Goal: Task Accomplishment & Management: Manage account settings

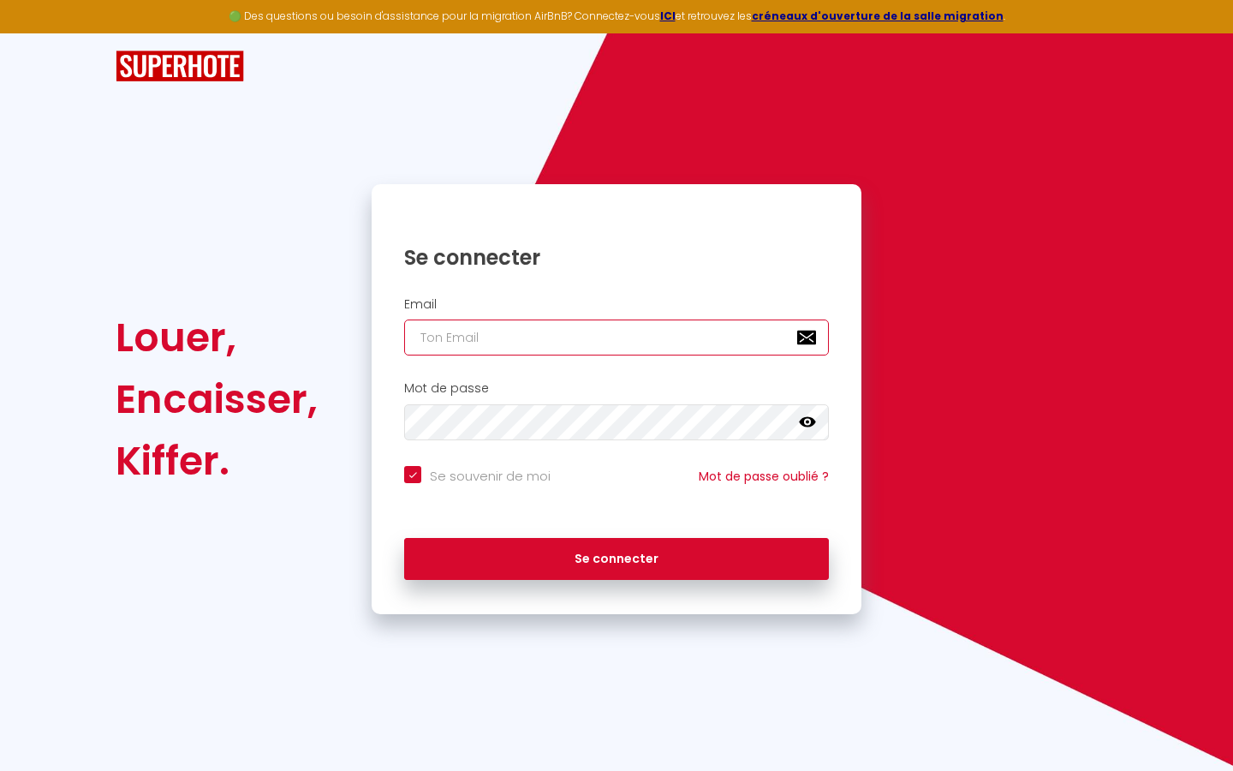
type input "s"
checkbox input "true"
type input "su"
checkbox input "true"
type input "sup"
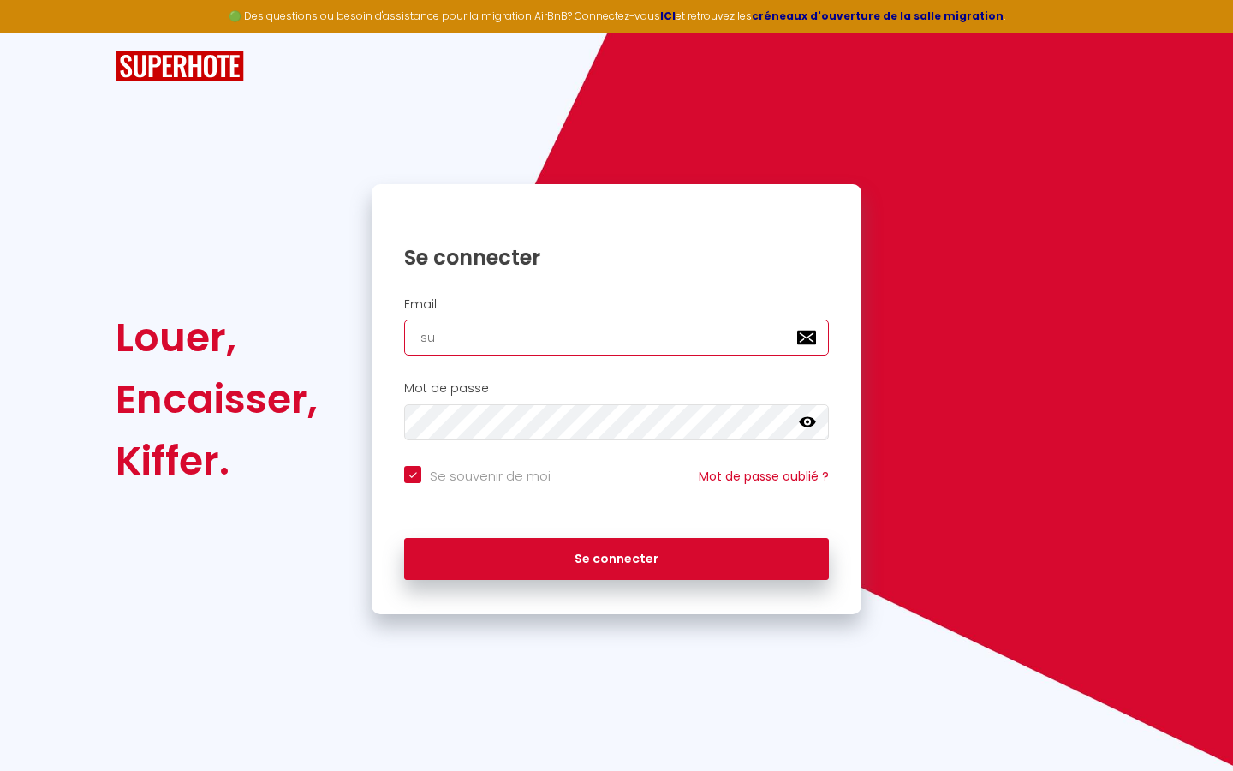
checkbox input "true"
type input "supe"
checkbox input "true"
type input "super"
checkbox input "true"
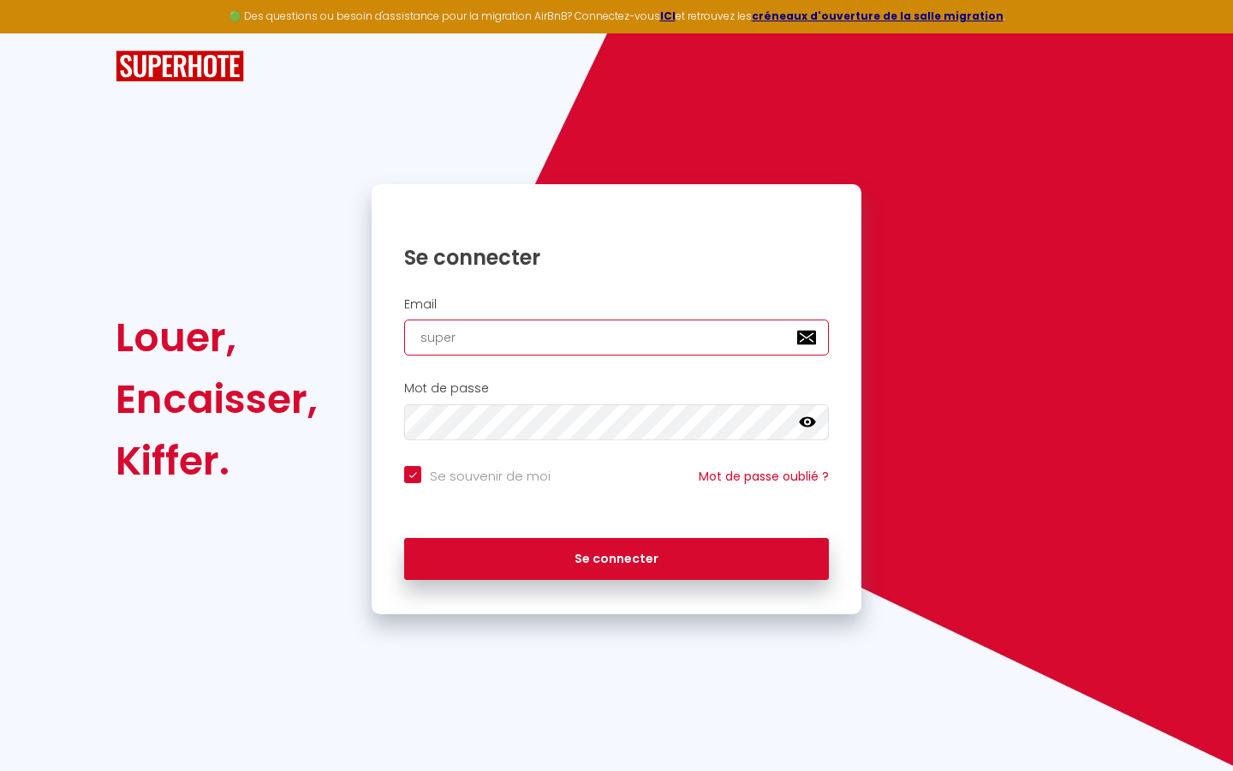
type input "superb"
checkbox input "true"
type input "superbo"
checkbox input "true"
type input "superbor"
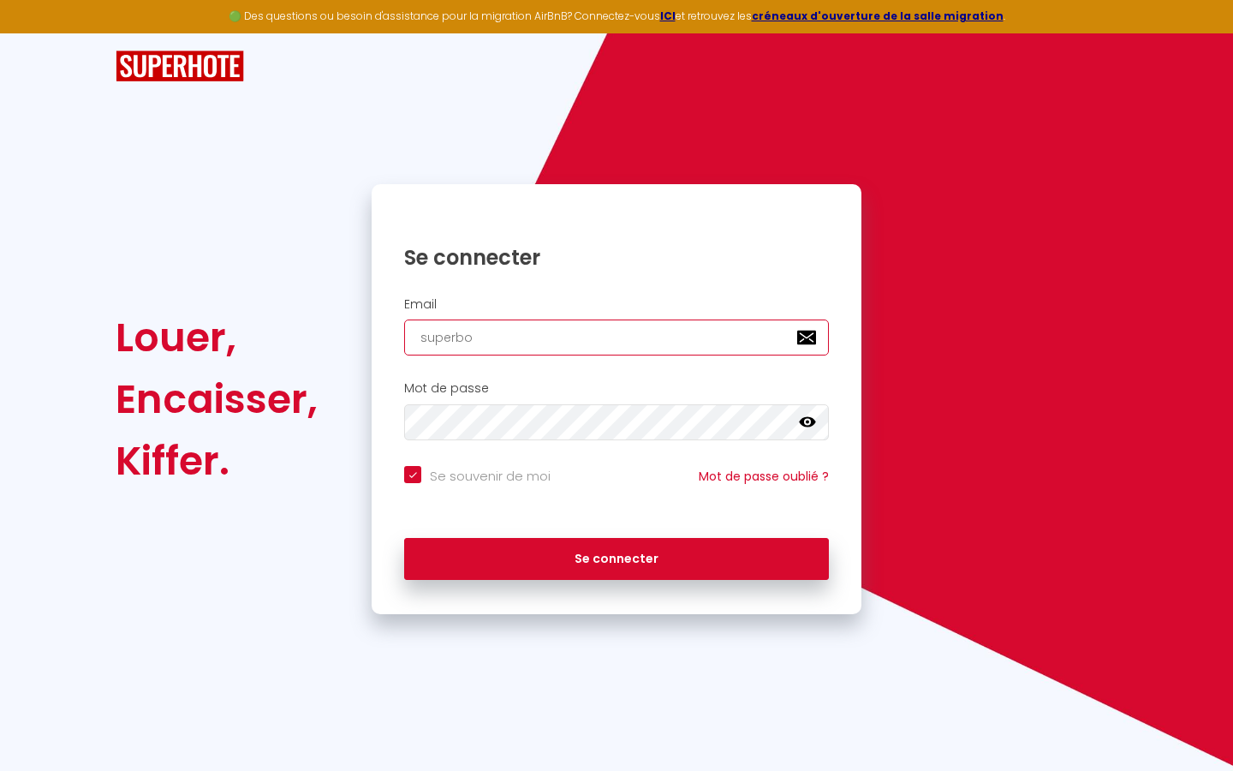
checkbox input "true"
type input "superbord"
checkbox input "true"
type input "superborde"
checkbox input "true"
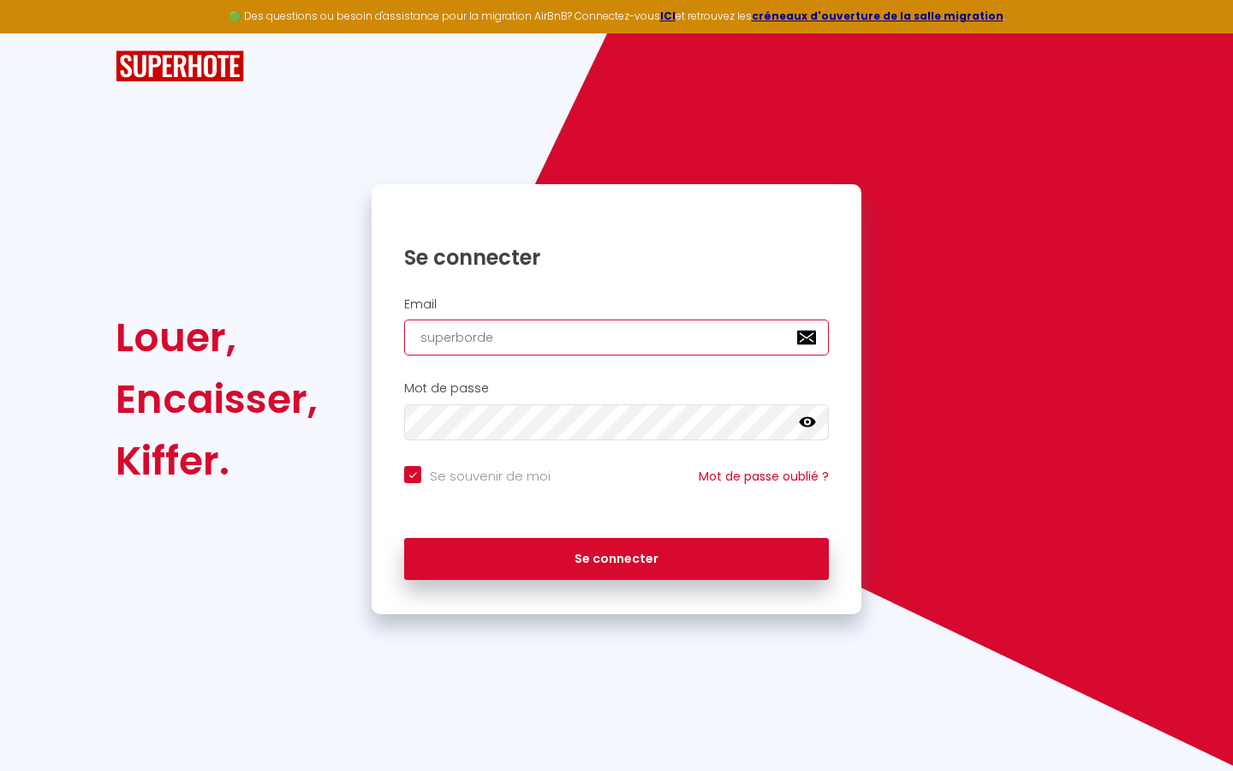
type input "superbordea"
checkbox input "true"
type input "superbordeau"
checkbox input "true"
type input "superbordeaux"
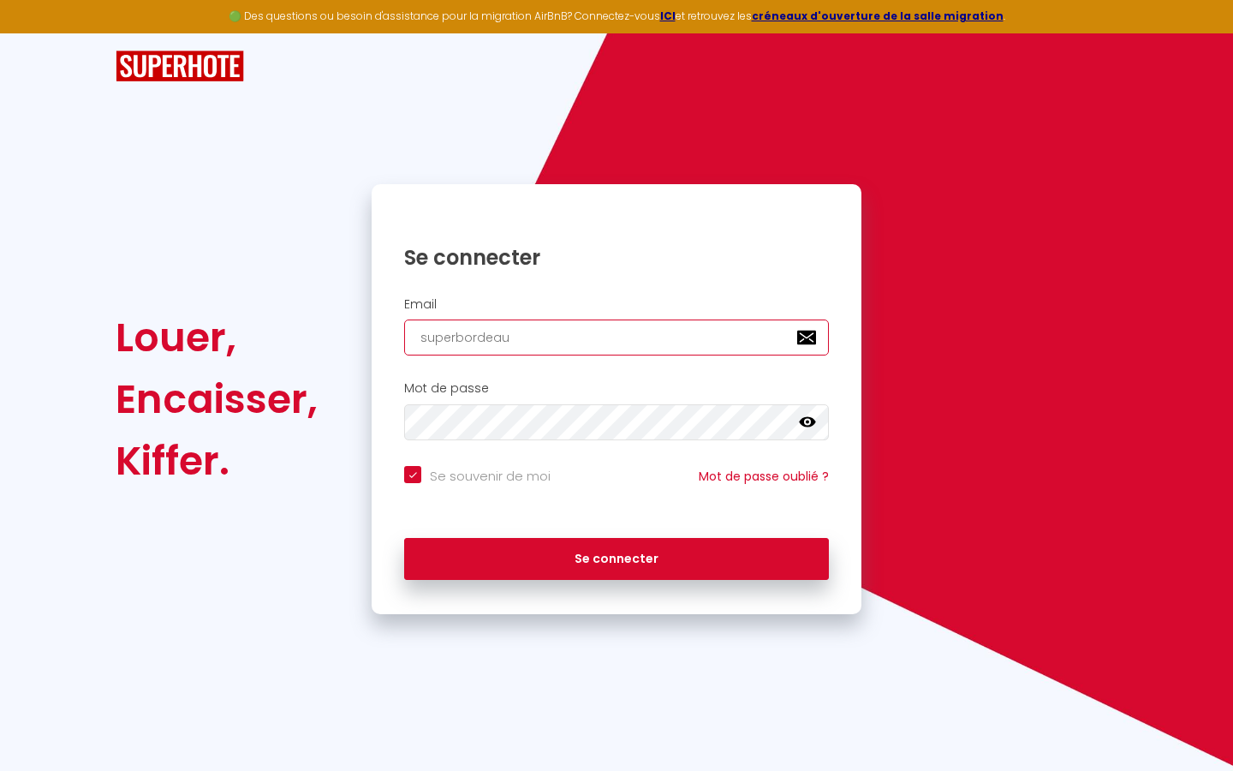
checkbox input "true"
type input "superbordeaux@"
checkbox input "true"
type input "superbordeaux@g"
checkbox input "true"
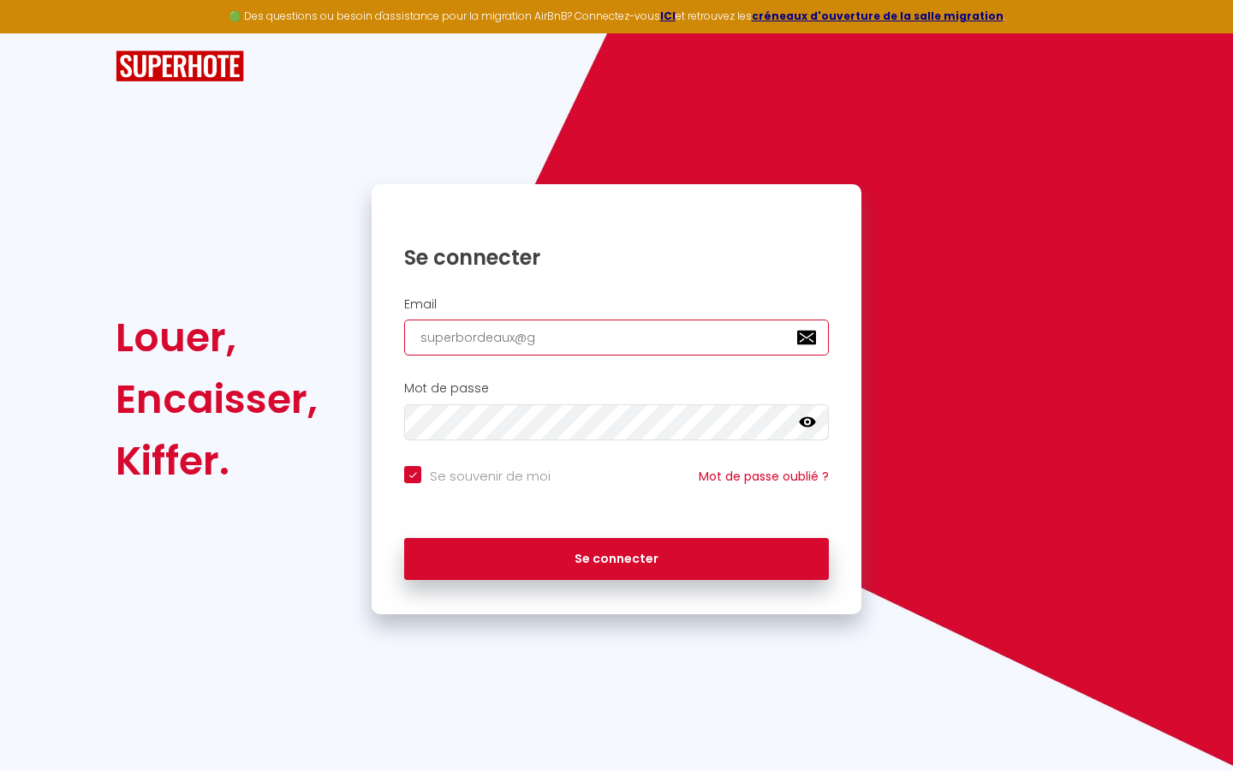
type input "superbordeaux@gm"
checkbox input "true"
type input "superbordeaux@gma"
checkbox input "true"
type input "superbordeaux@gmai"
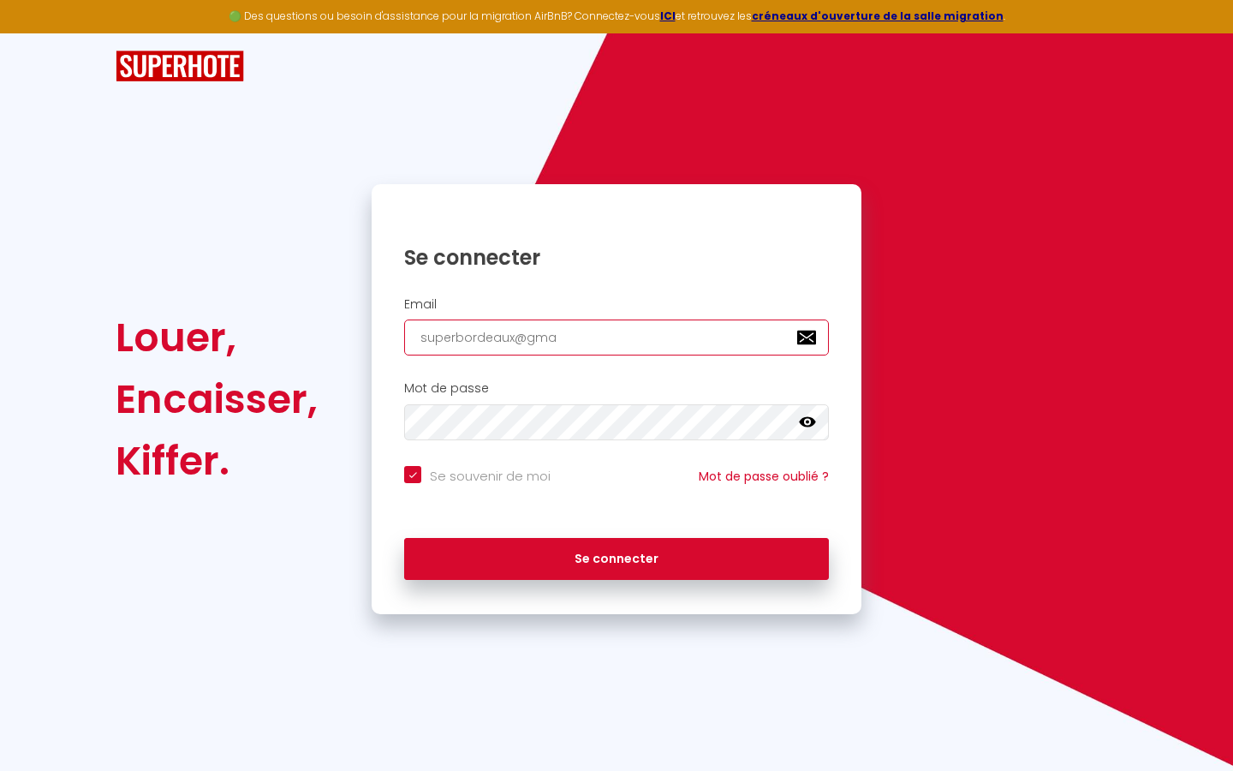
checkbox input "true"
type input "[EMAIL_ADDRESS]"
checkbox input "true"
type input "[EMAIL_ADDRESS]."
checkbox input "true"
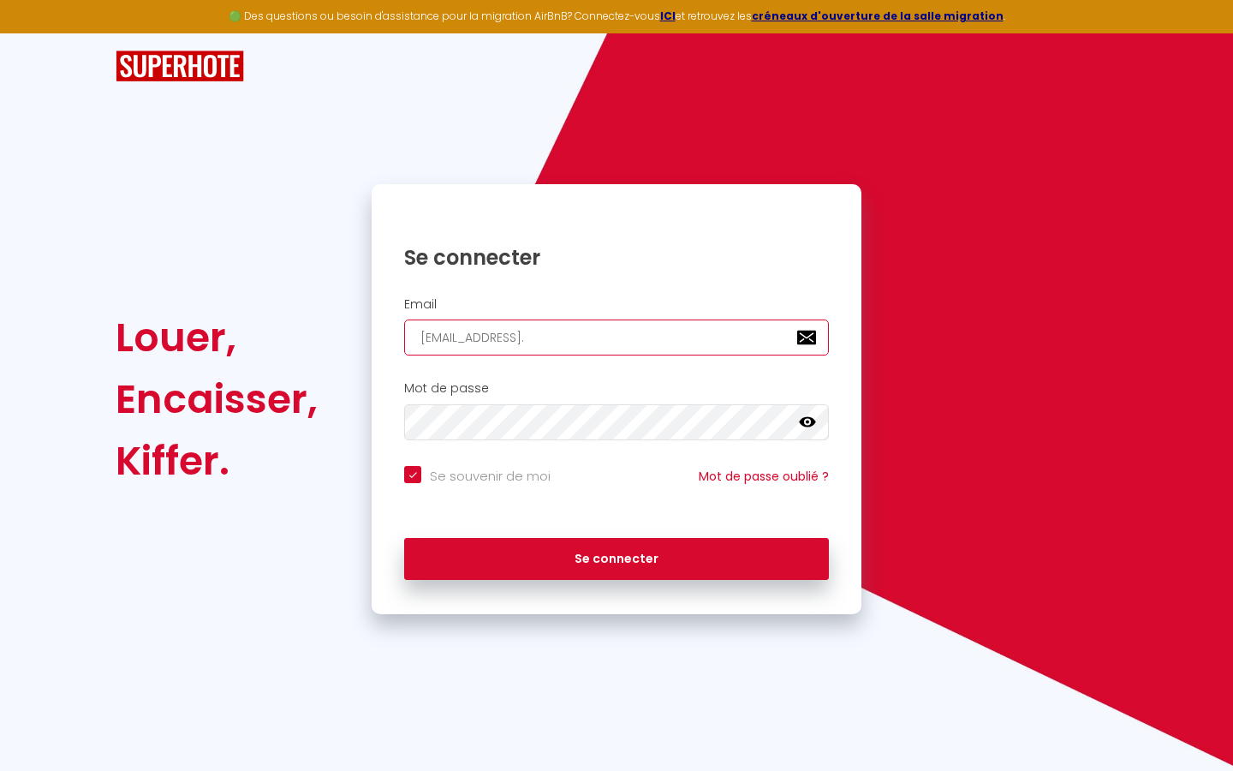
type input "superbordeaux@gmail.c"
checkbox input "true"
type input "[EMAIL_ADDRESS][DOMAIN_NAME]"
checkbox input "true"
type input "[EMAIL_ADDRESS][DOMAIN_NAME]"
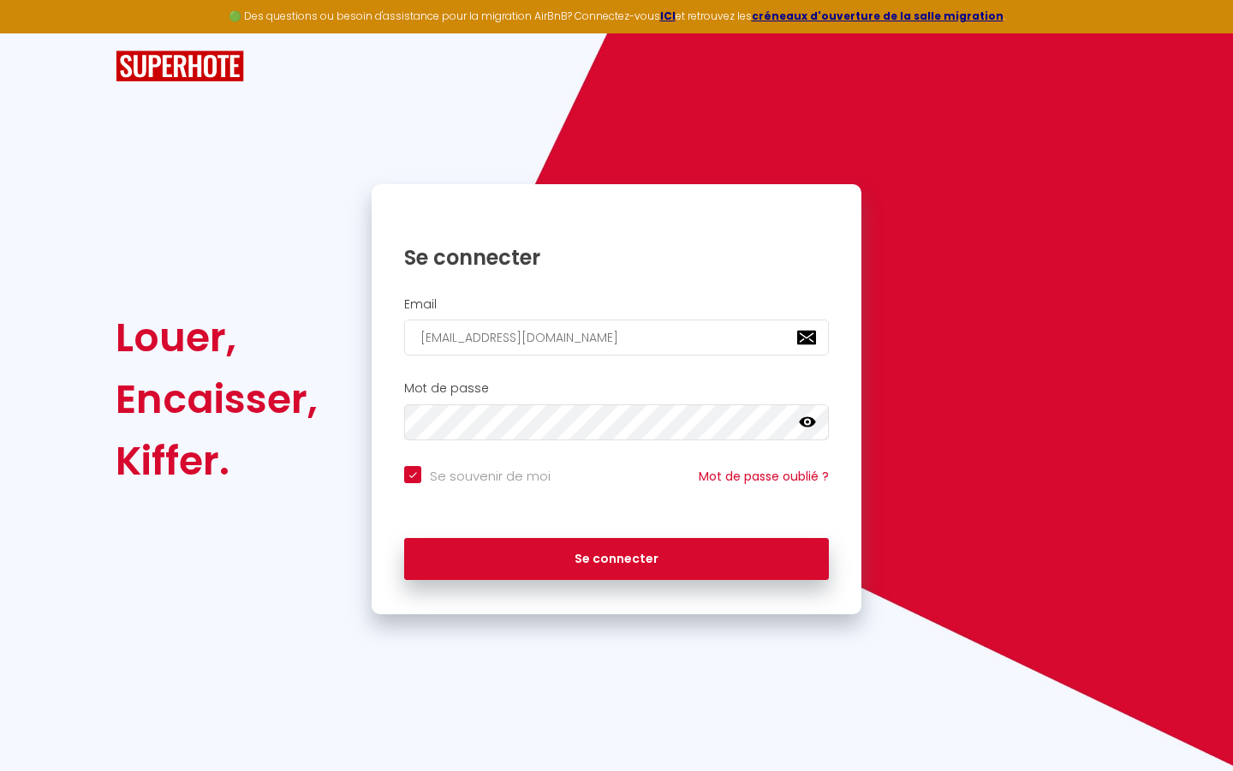
checkbox input "true"
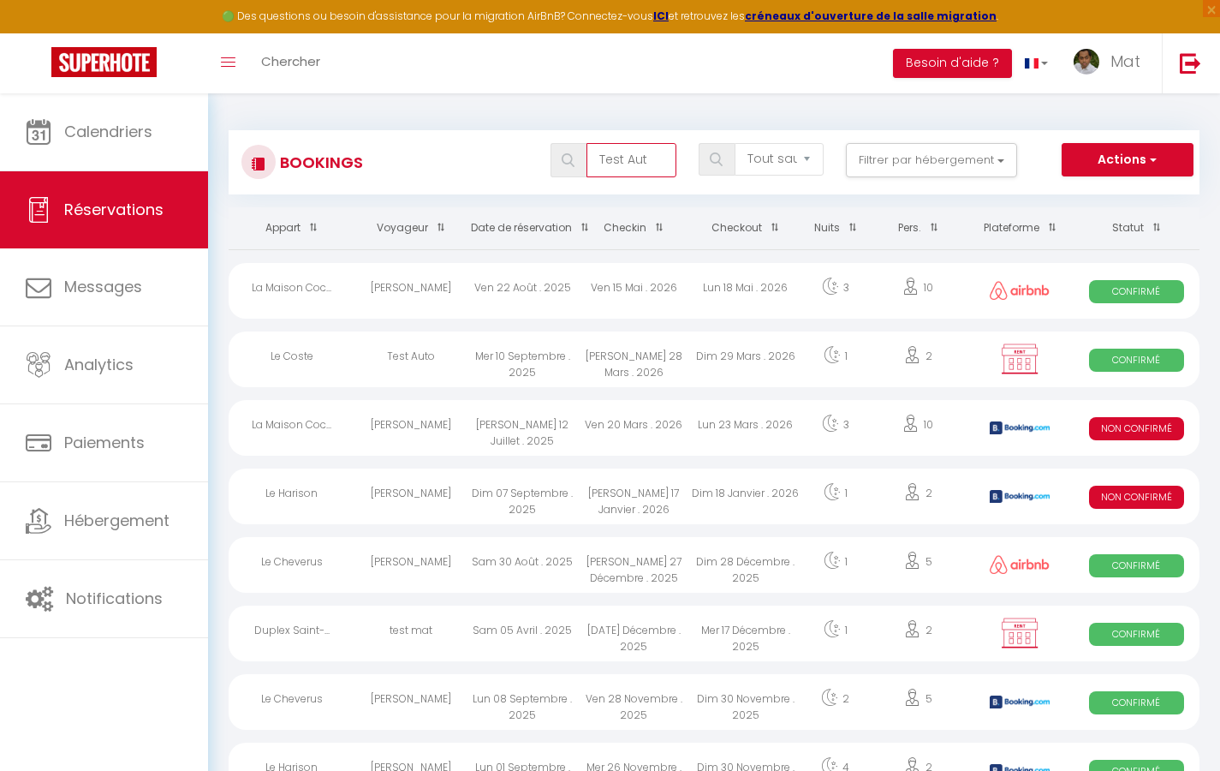
type input "Test Auto"
select select "OK"
select select "KO"
select select "0"
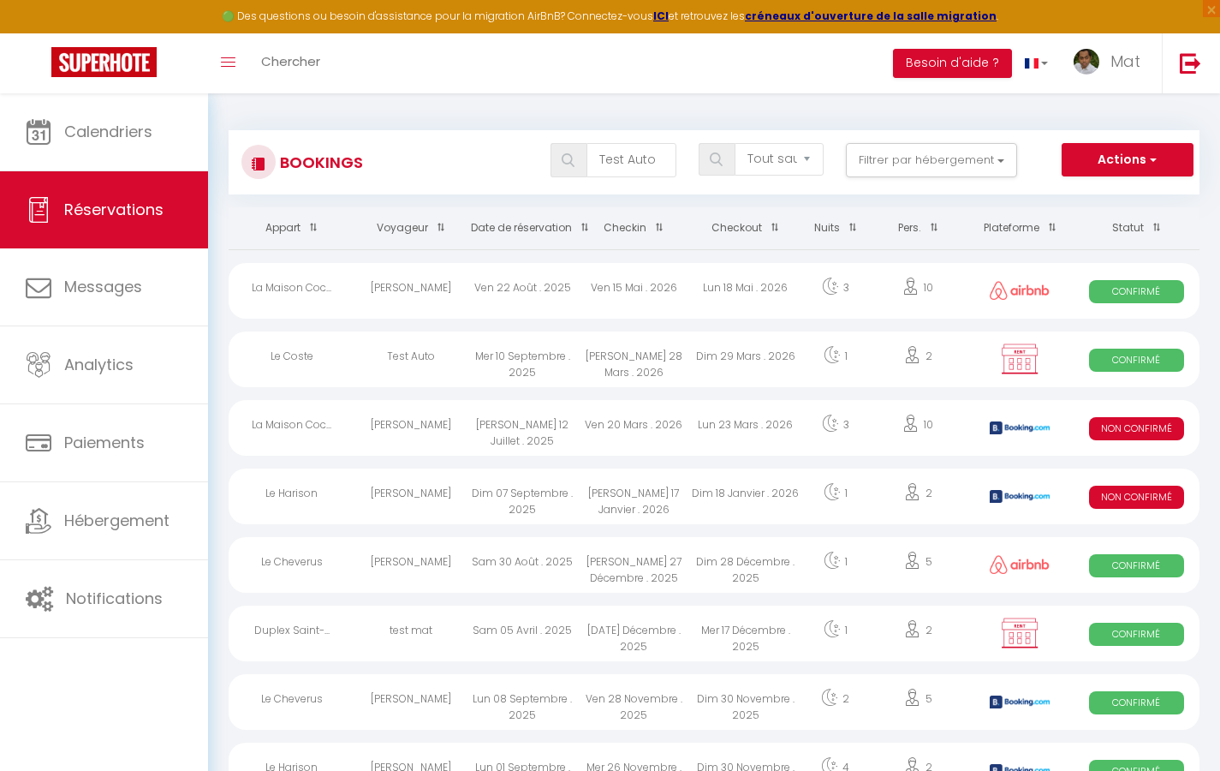
select select "1"
select select
select select "32380"
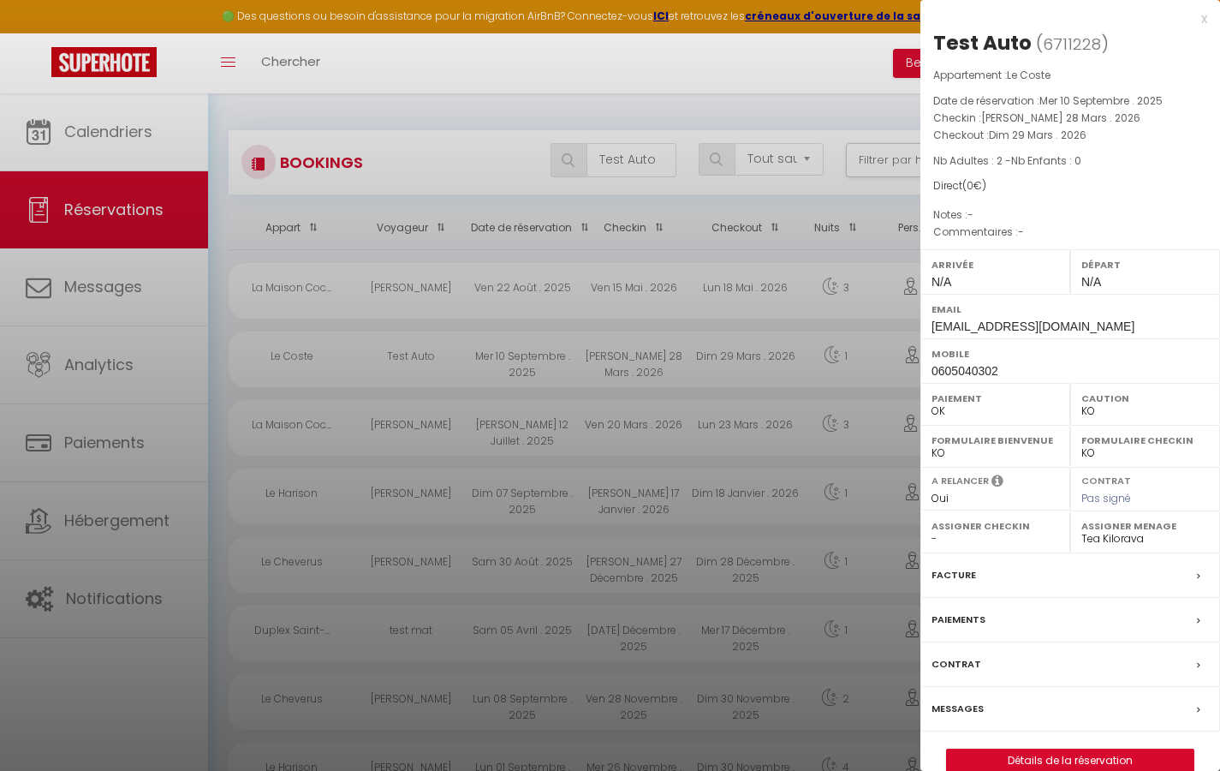
scroll to position [9, 0]
select select
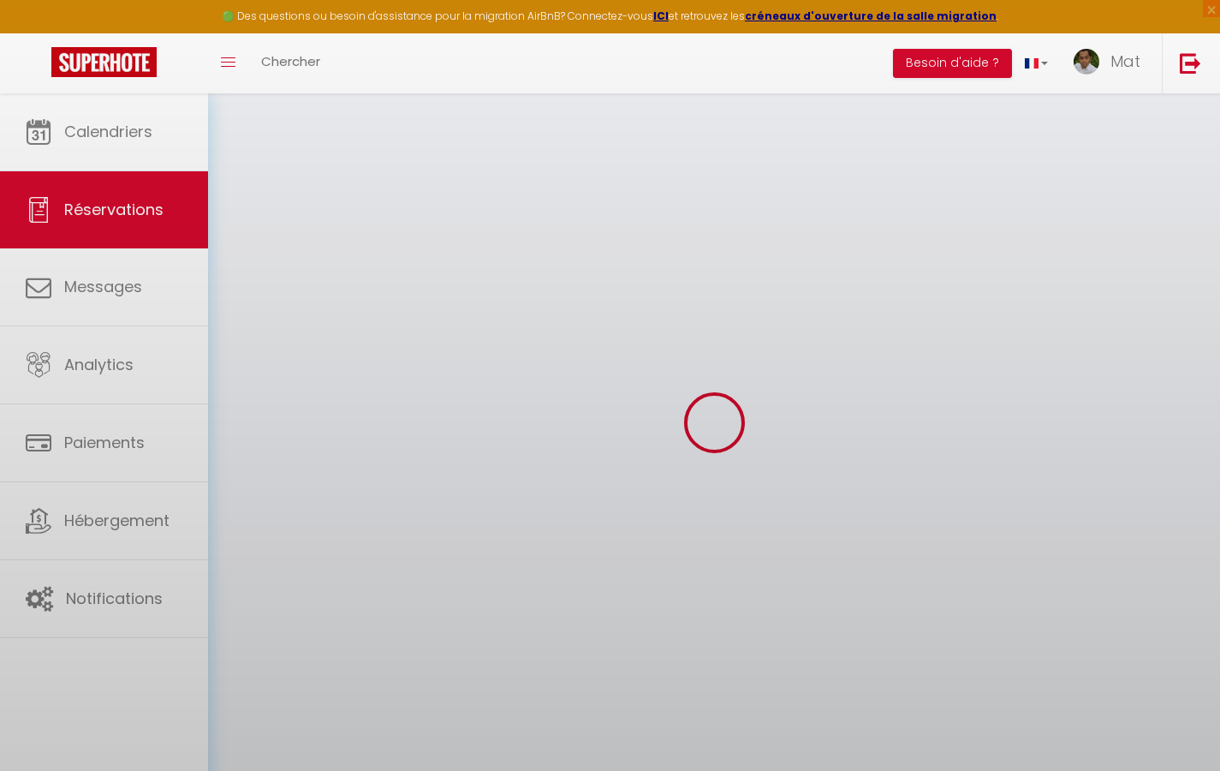
select select
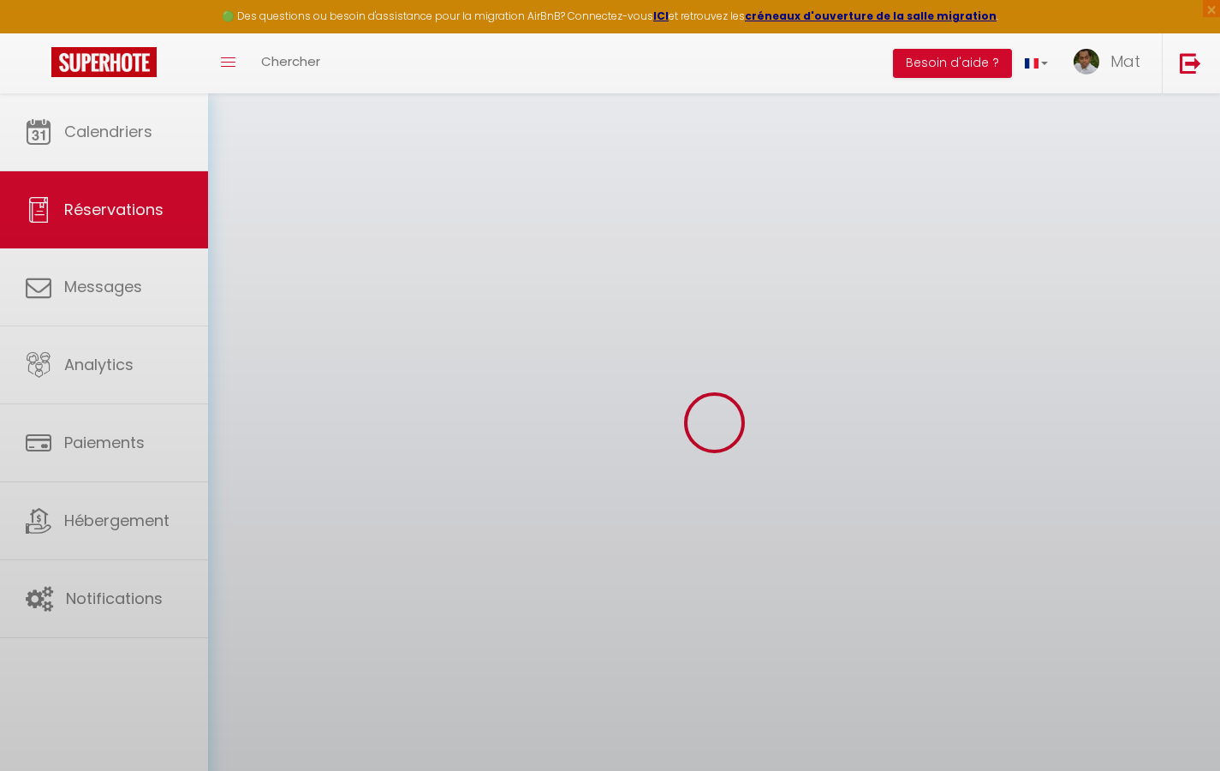
select select
checkbox input "false"
select select
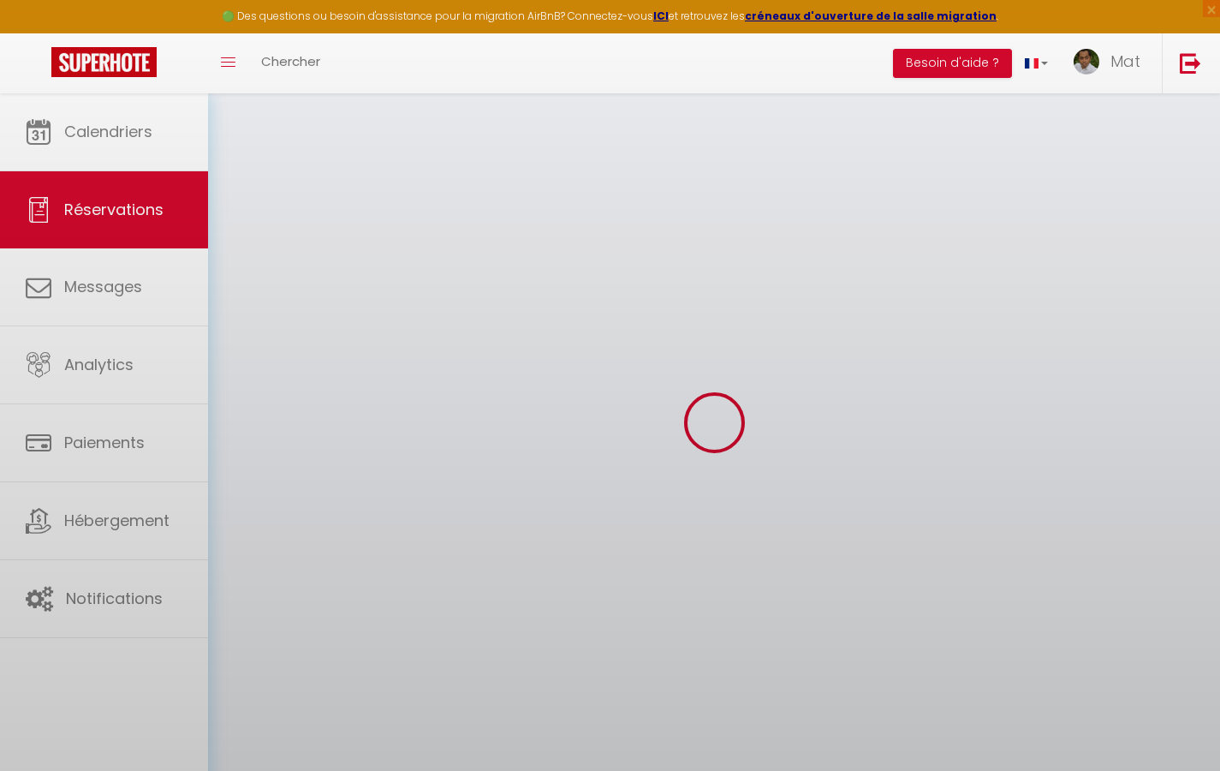
select select
checkbox input "false"
